Goal: Task Accomplishment & Management: Manage account settings

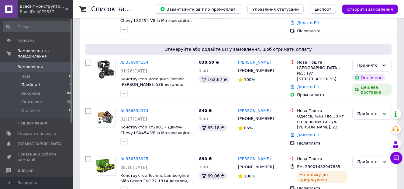
scroll to position [146, 0]
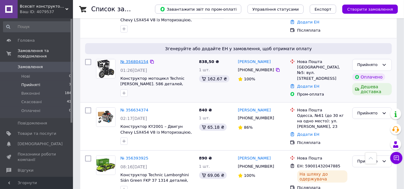
click at [129, 60] on link "№ 356804154" at bounding box center [134, 61] width 28 height 5
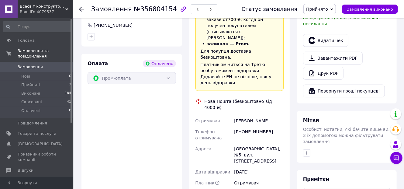
scroll to position [292, 0]
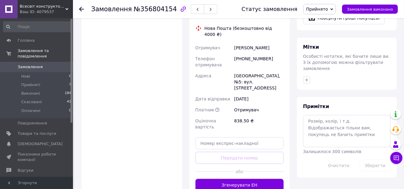
click at [242, 179] on button "Згенерувати ЕН" at bounding box center [240, 185] width 89 height 12
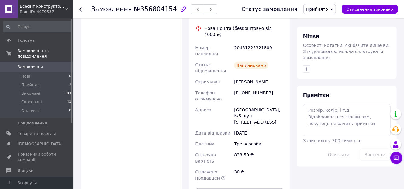
scroll to position [219, 0]
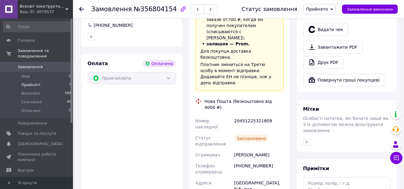
click at [56, 81] on li "Прийняті 7" at bounding box center [37, 85] width 75 height 9
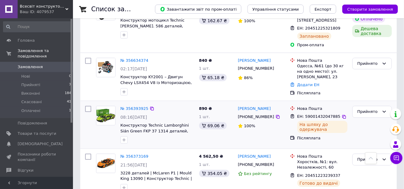
scroll to position [243, 0]
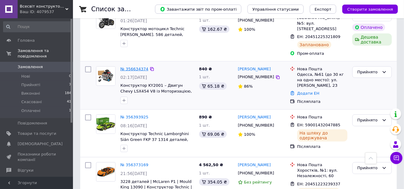
click at [129, 67] on link "№ 356634374" at bounding box center [134, 69] width 28 height 5
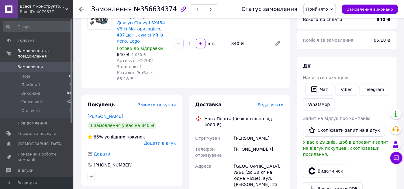
scroll to position [122, 0]
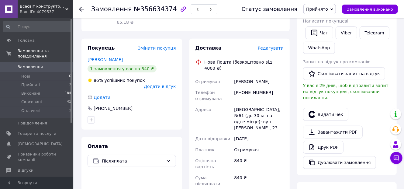
click at [250, 76] on div "[PERSON_NAME]" at bounding box center [259, 81] width 52 height 11
copy div "[PERSON_NAME]"
drag, startPoint x: 133, startPoint y: 108, endPoint x: 149, endPoint y: 108, distance: 16.4
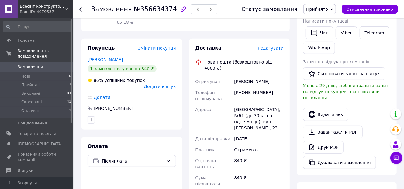
click at [133, 108] on div "Покупець Змінити покупця [PERSON_NAME] 1 замовлення у вас на 840 ₴ 86% успішних…" at bounding box center [132, 84] width 101 height 91
click at [241, 87] on div "[PHONE_NUMBER]" at bounding box center [259, 95] width 52 height 17
copy div "[PHONE_NUMBER]"
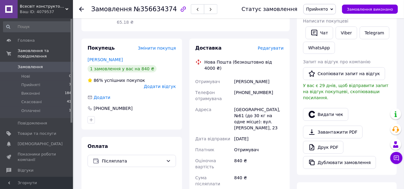
click at [105, 113] on div "Покупець Змінити покупця [PERSON_NAME] 1 замовлення у вас на 840 ₴ 86% успішних…" at bounding box center [132, 164] width 101 height 250
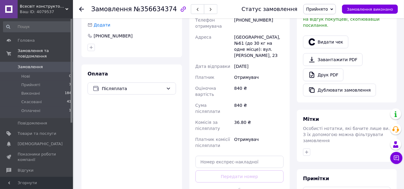
scroll to position [195, 0]
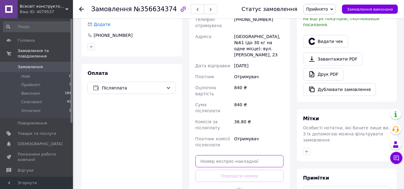
click at [244, 155] on input "text" at bounding box center [240, 161] width 89 height 12
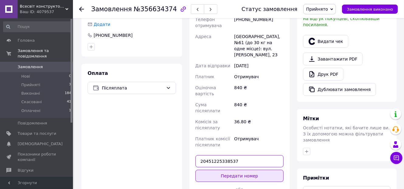
type input "20451225338537"
click at [236, 170] on button "Передати номер" at bounding box center [240, 176] width 89 height 12
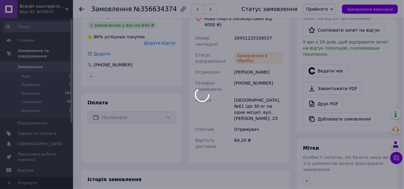
scroll to position [122, 0]
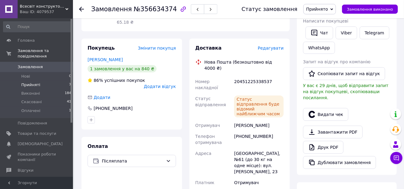
click at [40, 81] on li "Прийняті 7" at bounding box center [37, 85] width 75 height 9
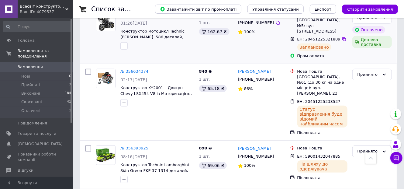
scroll to position [243, 0]
